Goal: Transaction & Acquisition: Purchase product/service

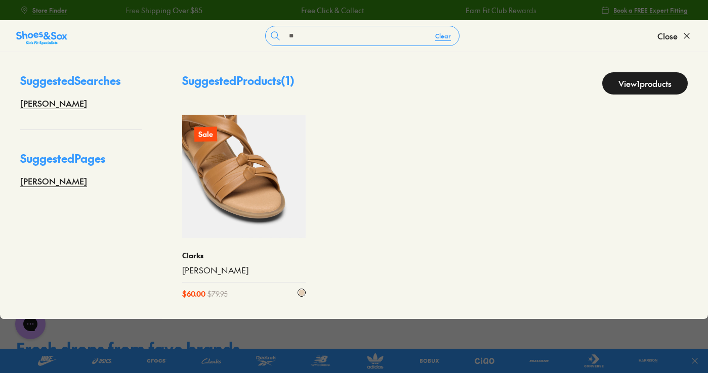
type input "*"
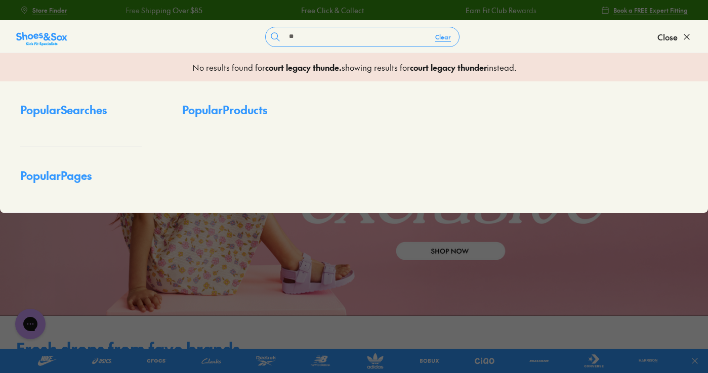
type input "*"
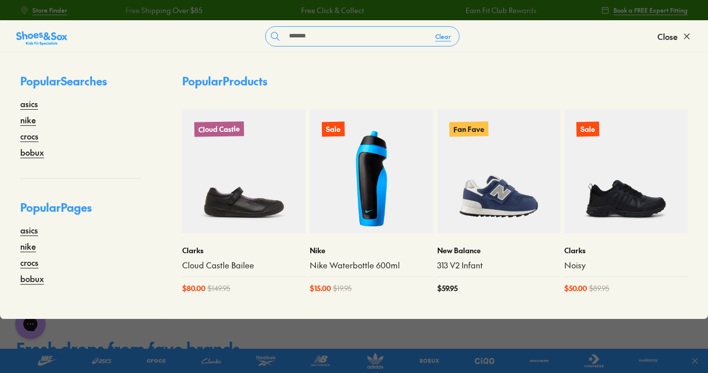
type input "*******"
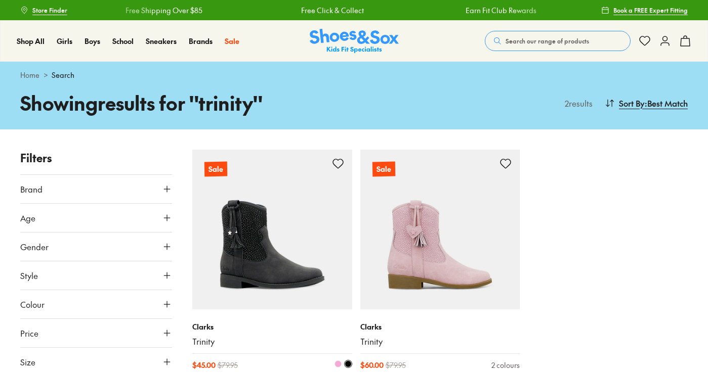
click at [288, 198] on img at bounding box center [272, 230] width 160 height 160
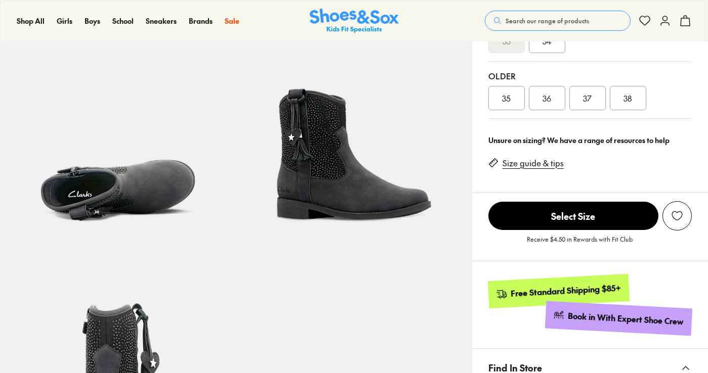
scroll to position [451, 0]
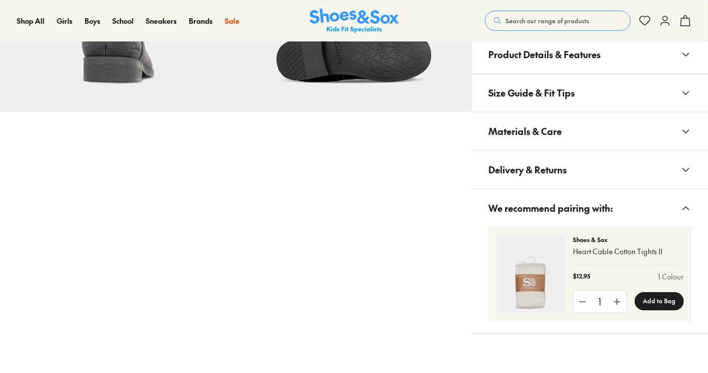
select select "*"
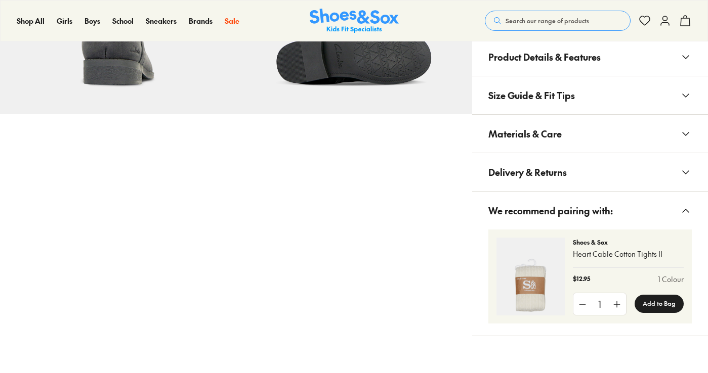
click at [519, 144] on span "Materials & Care" at bounding box center [524, 134] width 73 height 30
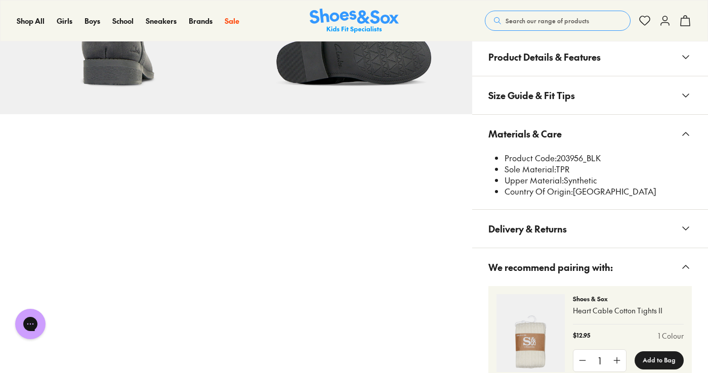
scroll to position [0, 0]
drag, startPoint x: 557, startPoint y: 158, endPoint x: 582, endPoint y: 163, distance: 25.2
click at [582, 161] on li "Product Code: 203956_BLK" at bounding box center [597, 158] width 187 height 11
copy li "203956"
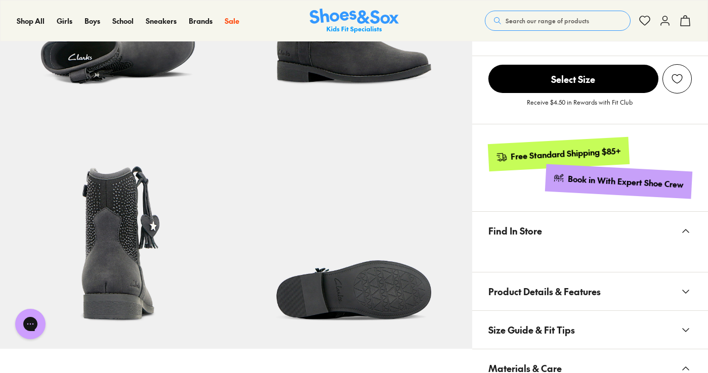
scroll to position [402, 0]
